Goal: Transaction & Acquisition: Obtain resource

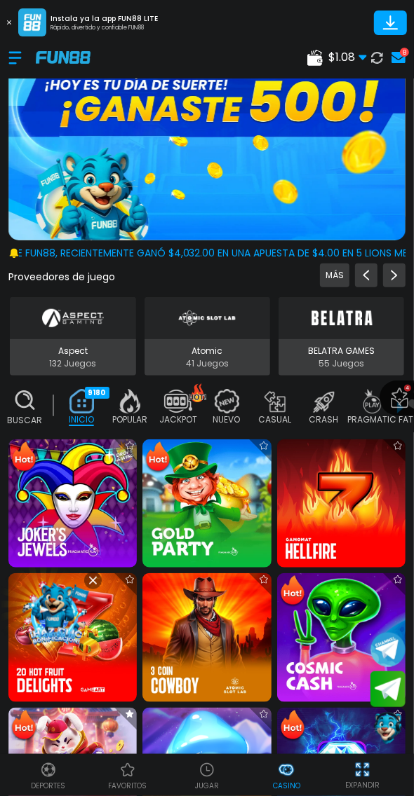
scroll to position [713, 0]
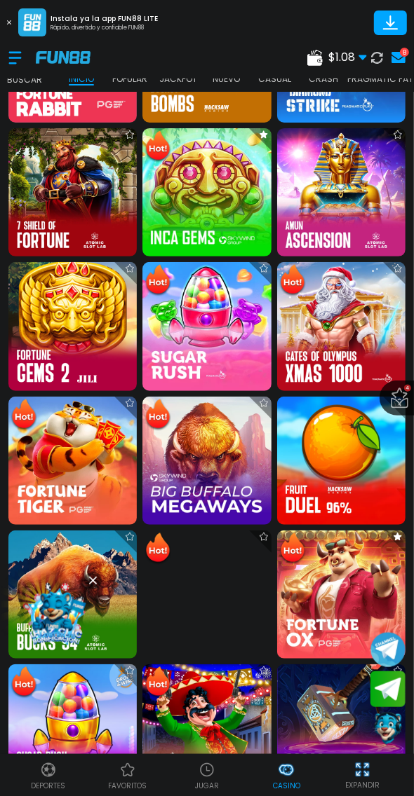
click at [217, 179] on img at bounding box center [206, 192] width 128 height 128
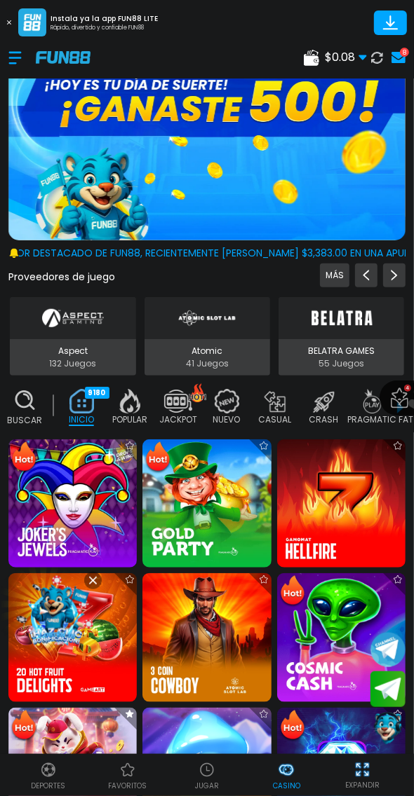
click at [21, 64] on div at bounding box center [21, 57] width 27 height 41
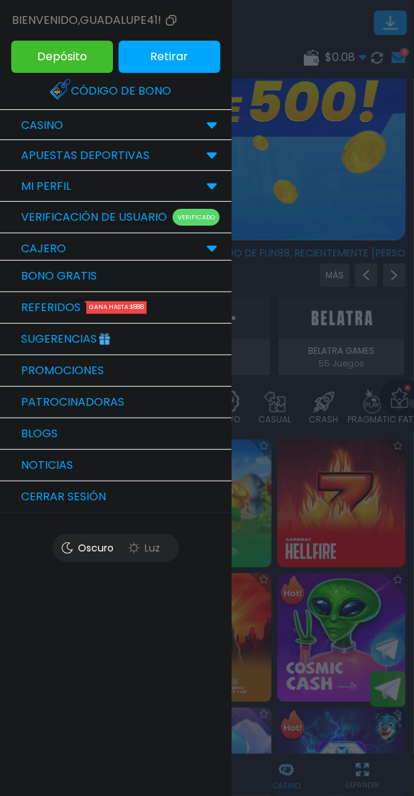
click at [198, 287] on link "Bono Gratis" at bounding box center [115, 277] width 231 height 32
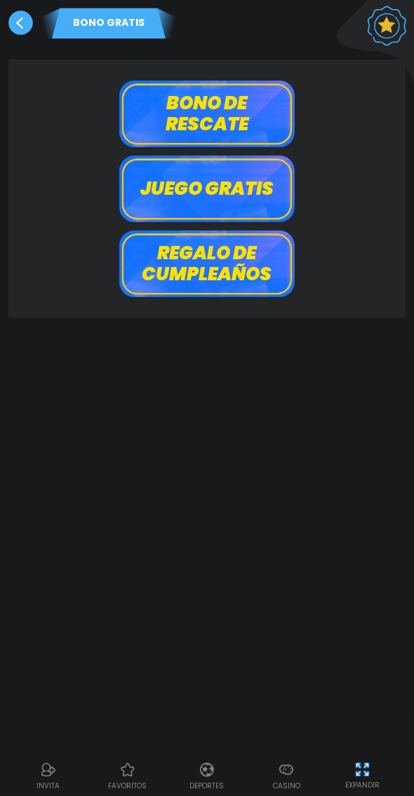
click at [247, 105] on button "Bono de rescate" at bounding box center [206, 114] width 175 height 67
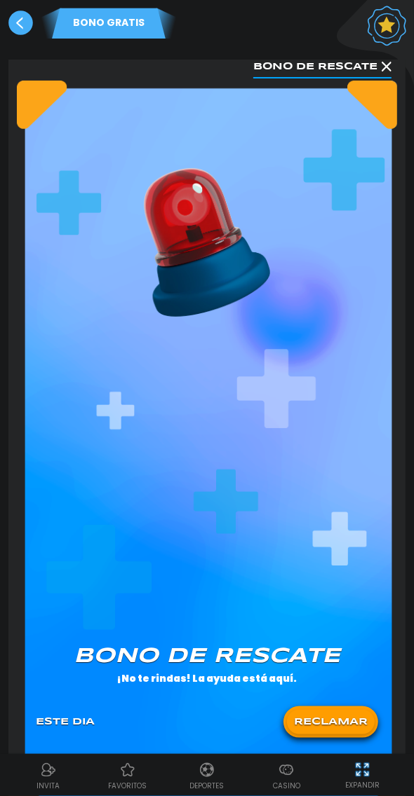
click at [350, 722] on button "RECLAMAR" at bounding box center [331, 722] width 88 height 25
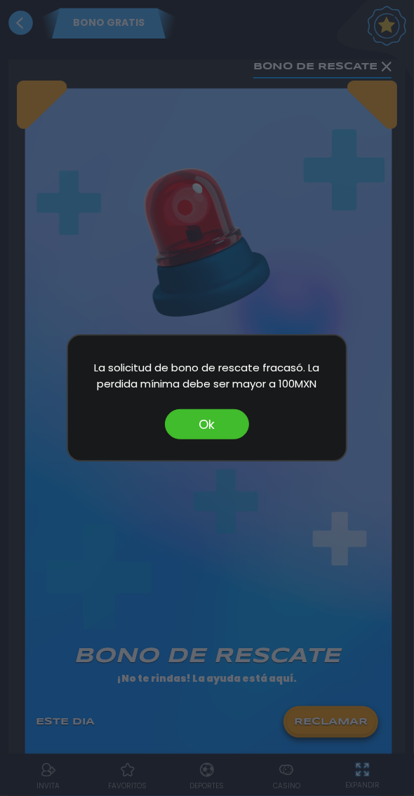
click at [212, 425] on button "Ok" at bounding box center [207, 424] width 84 height 30
